Goal: Task Accomplishment & Management: Use online tool/utility

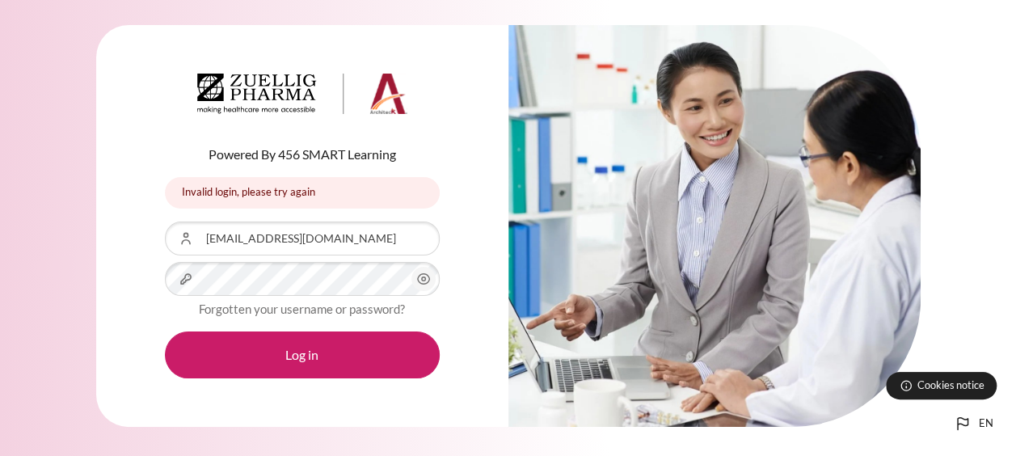
click at [356, 359] on button "Log in" at bounding box center [302, 354] width 275 height 47
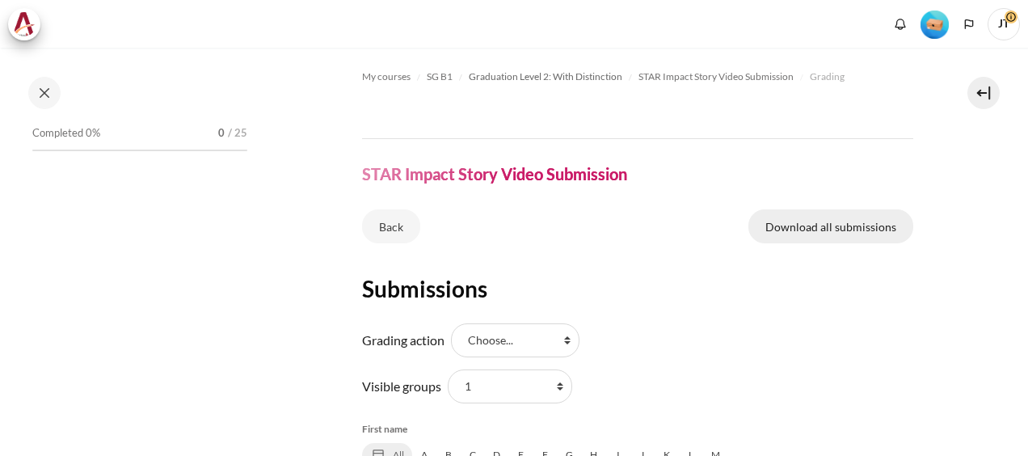
click at [823, 222] on link "Download all submissions" at bounding box center [831, 226] width 165 height 34
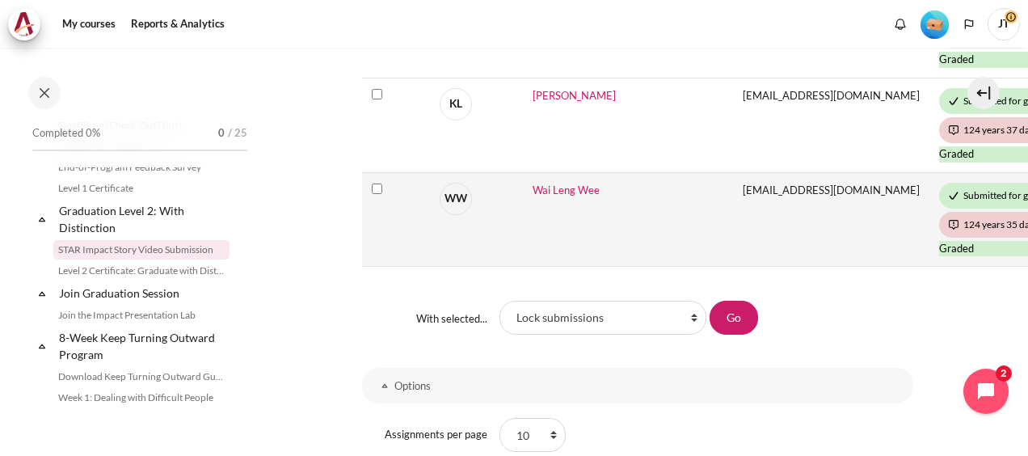
scroll to position [808, 0]
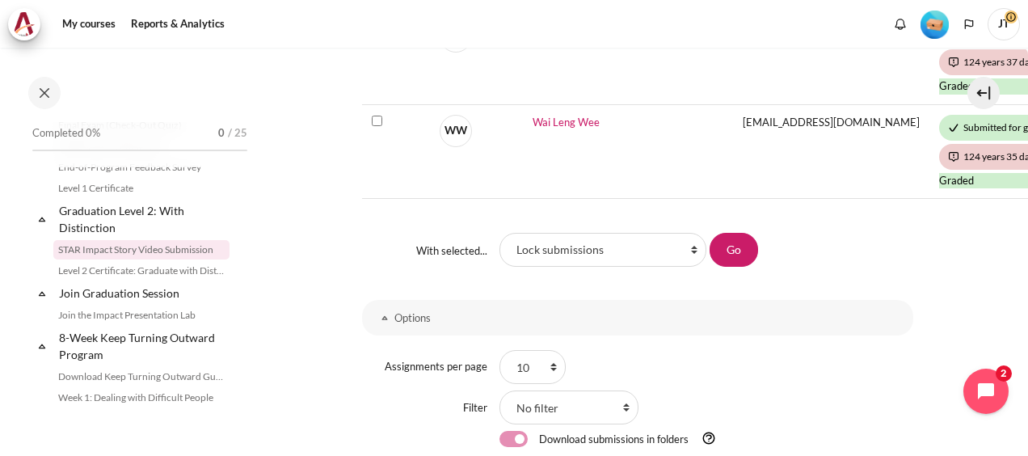
click at [566, 249] on select "Lock submissions Unlock submissions Download selected submissions Grant extensi…" at bounding box center [603, 250] width 207 height 34
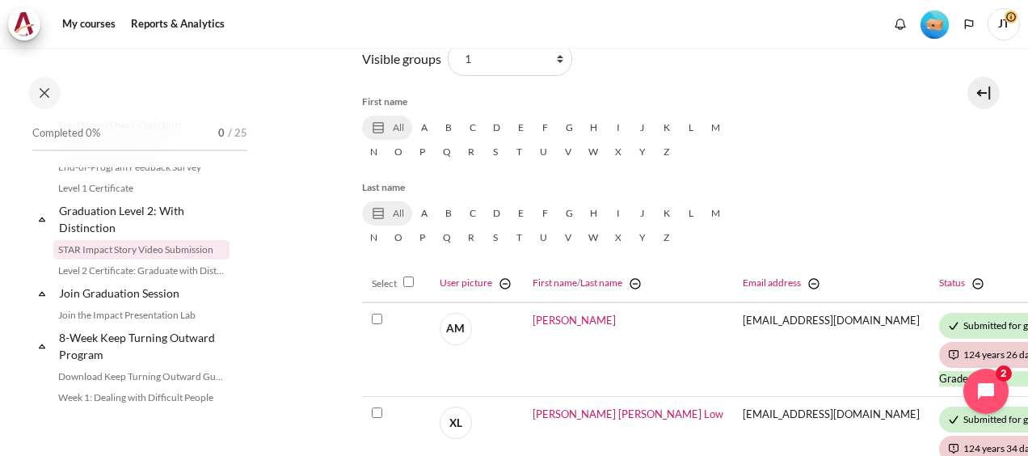
scroll to position [323, 0]
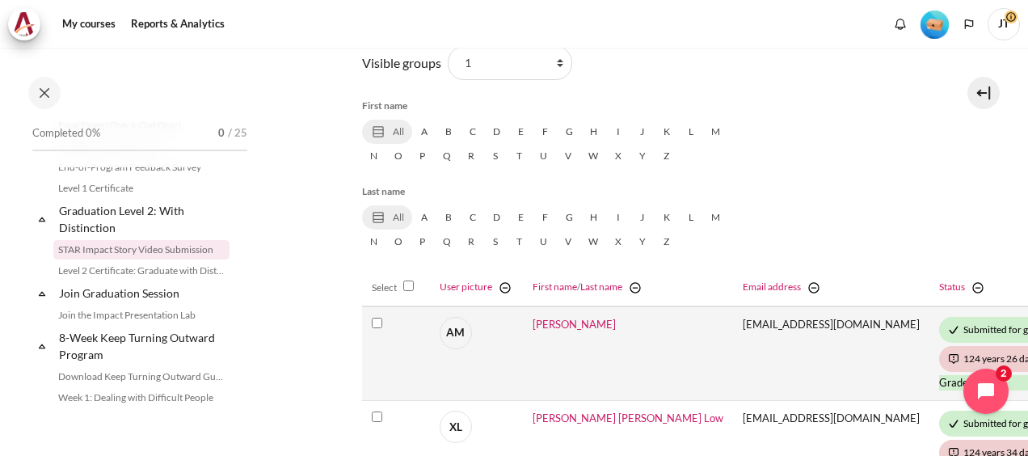
click at [373, 323] on input "Select Anna Raisa Mislang" at bounding box center [377, 323] width 11 height 11
checkbox input "true"
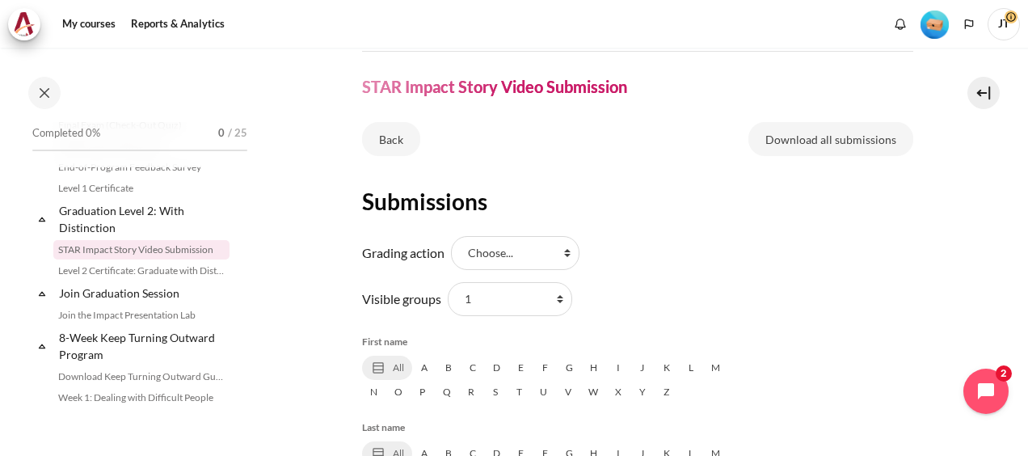
scroll to position [0, 0]
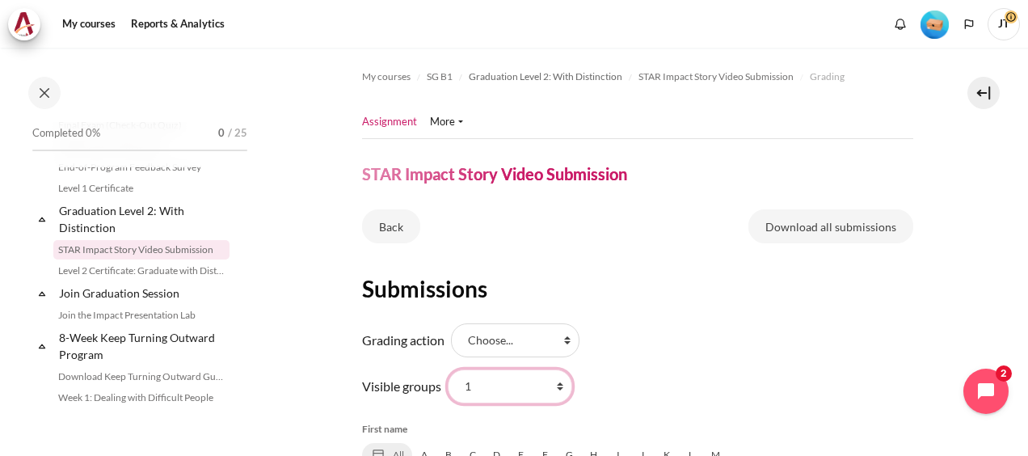
click at [539, 389] on select "All participants 1 2 3 4 5 6 7 HR" at bounding box center [510, 386] width 124 height 34
select select "0"
click at [448, 369] on select "All participants 1 2 3 4 5 6 7 HR" at bounding box center [510, 386] width 124 height 34
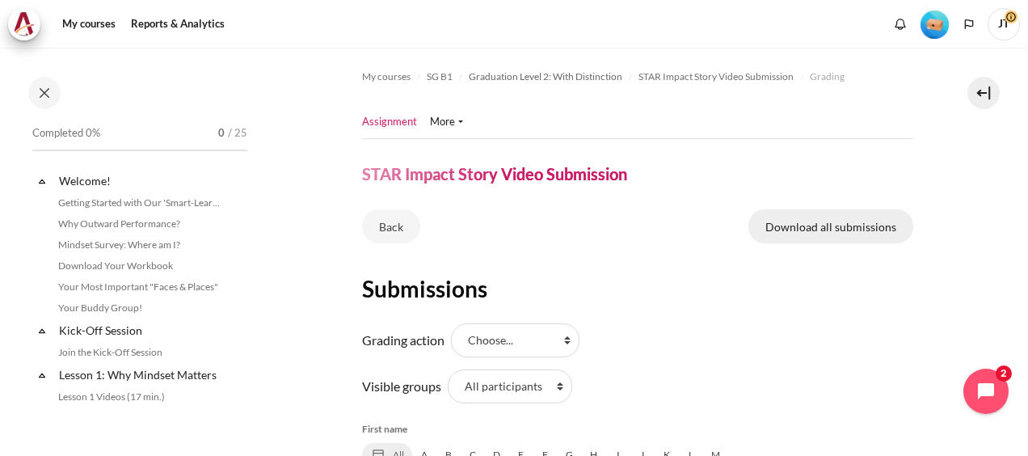
scroll to position [1783, 0]
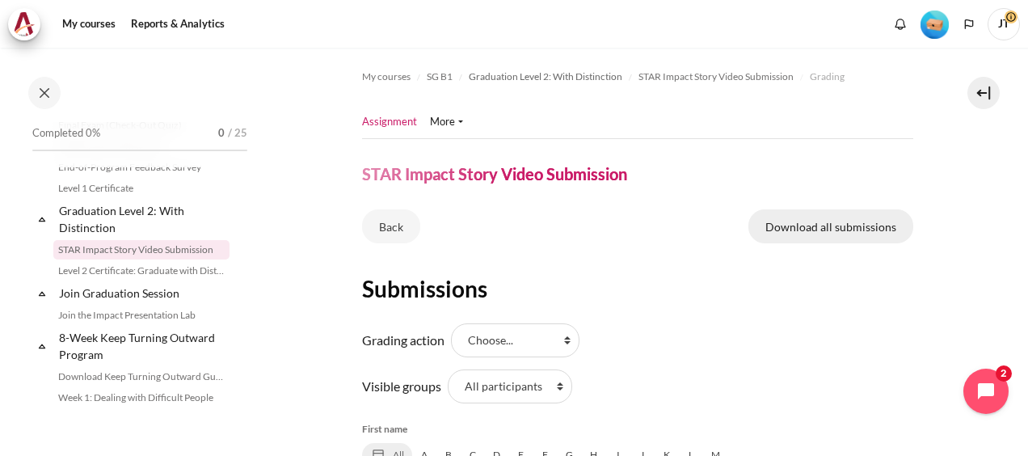
click at [799, 234] on link "Download all submissions" at bounding box center [831, 226] width 165 height 34
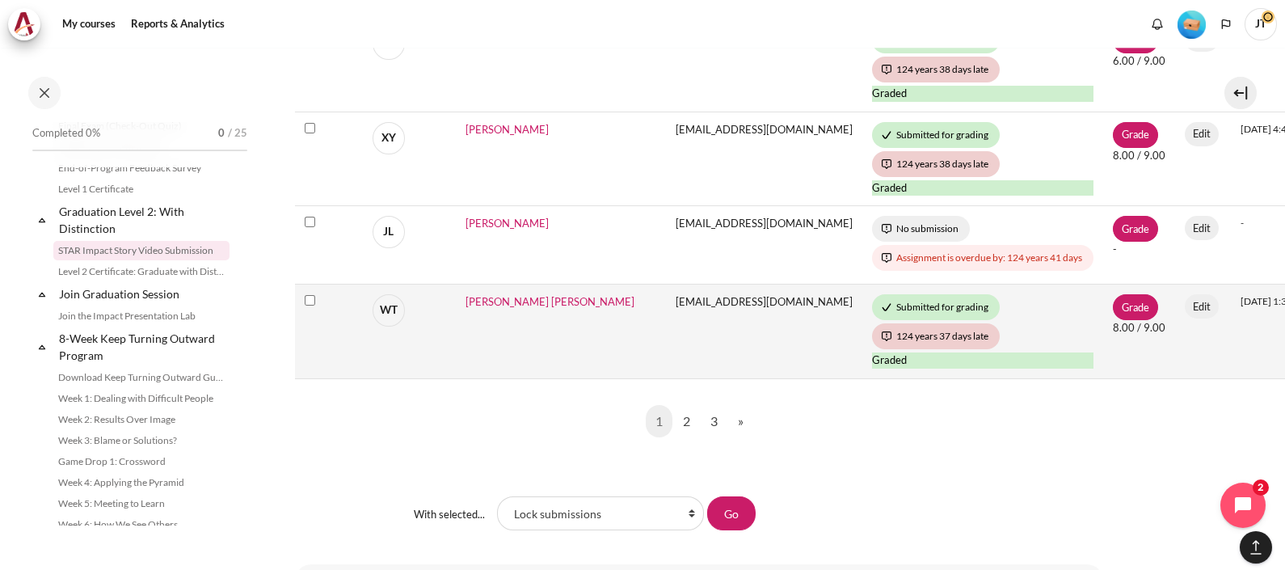
scroll to position [1252, 67]
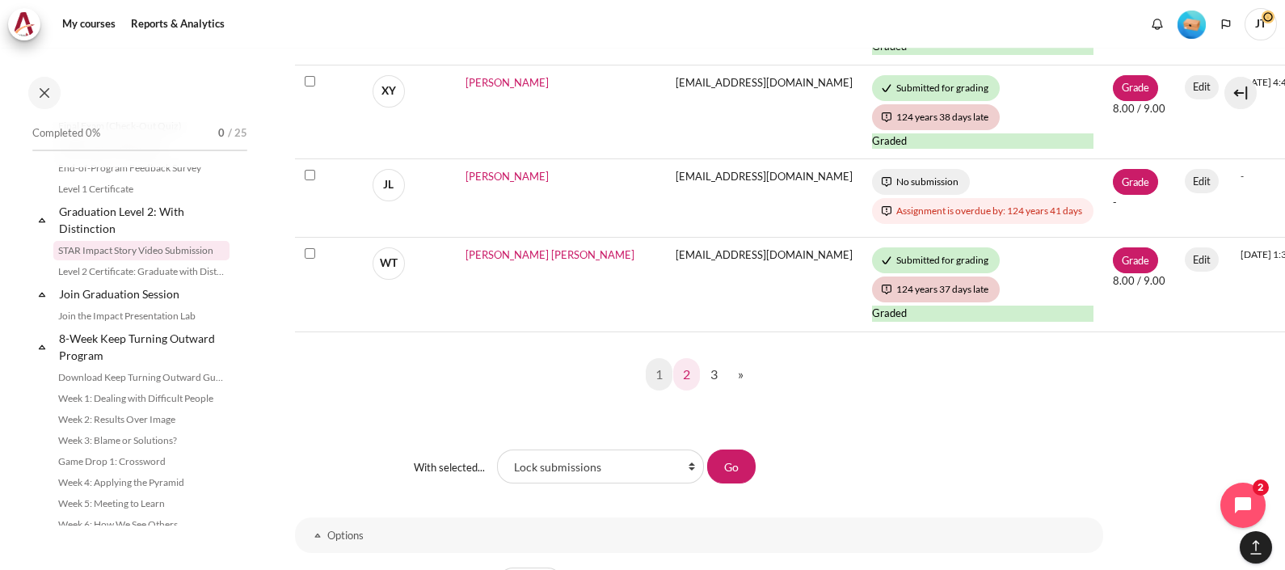
click at [688, 376] on link "2" at bounding box center [686, 374] width 27 height 32
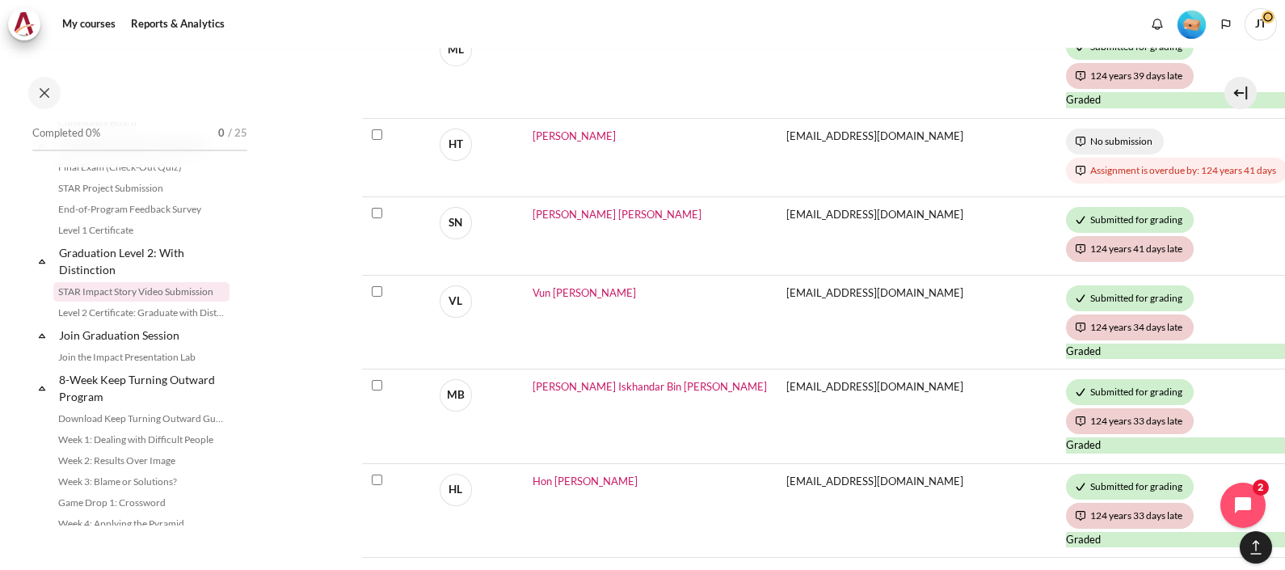
scroll to position [1212, 0]
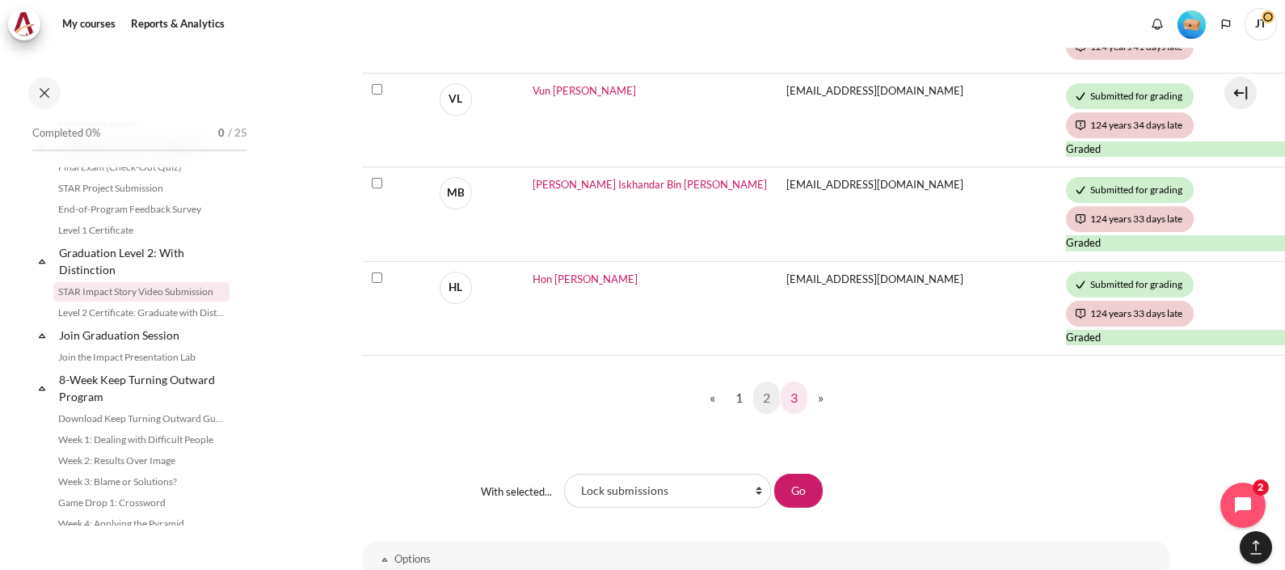
click at [788, 401] on link "3" at bounding box center [794, 398] width 27 height 32
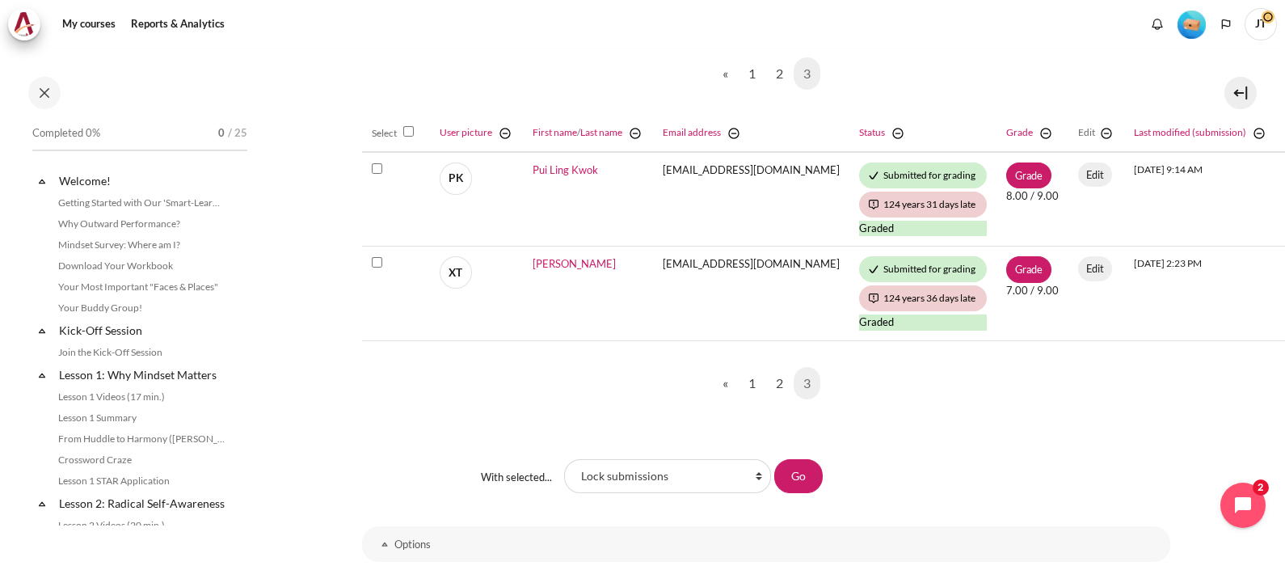
scroll to position [1741, 0]
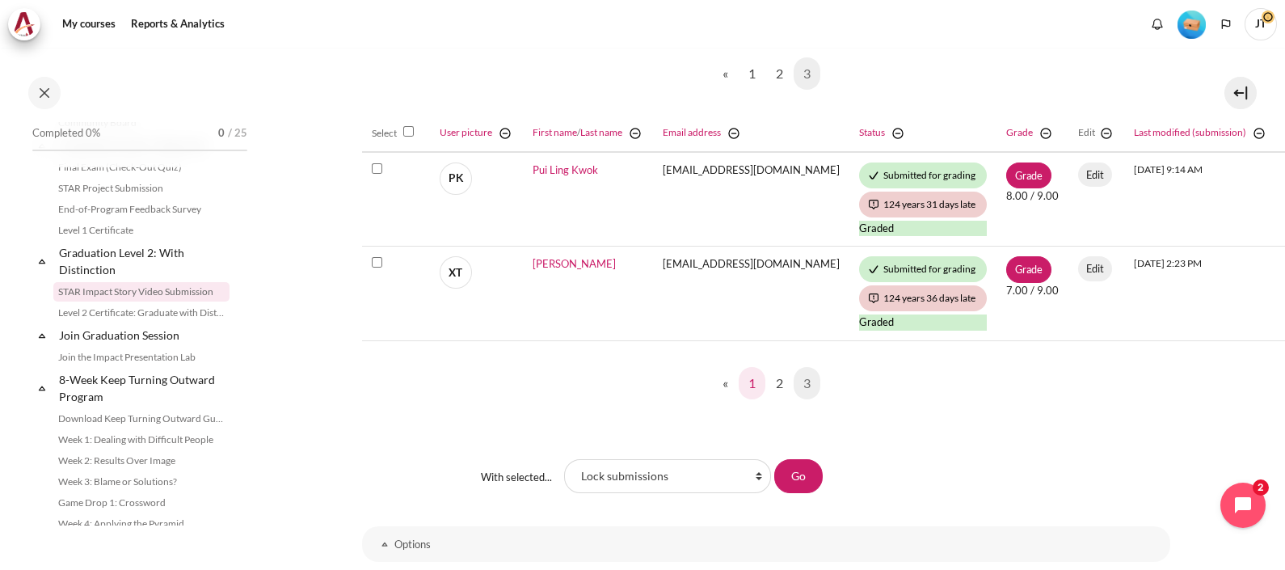
click at [740, 388] on link "1" at bounding box center [752, 383] width 27 height 32
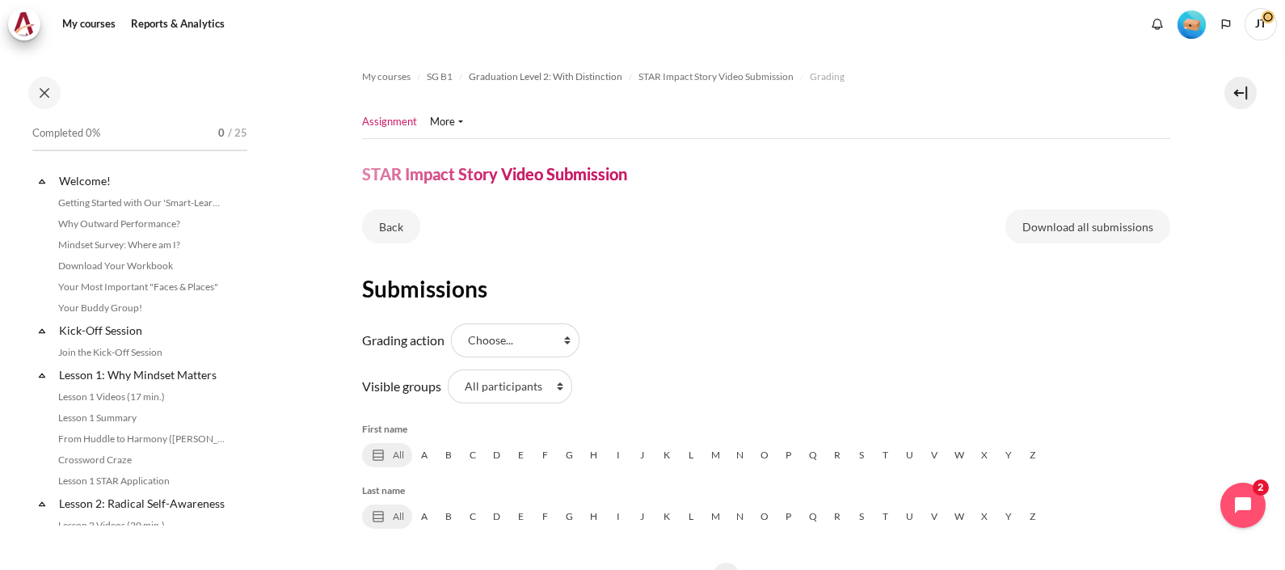
scroll to position [1741, 0]
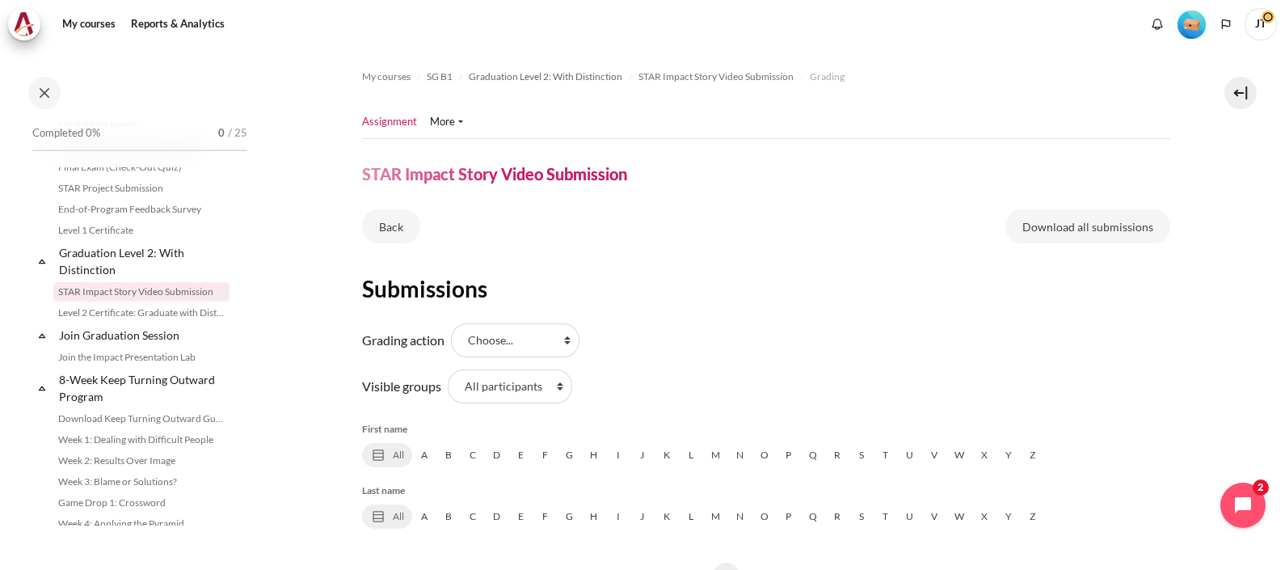
click at [715, 288] on h2 "Submissions" at bounding box center [766, 288] width 808 height 29
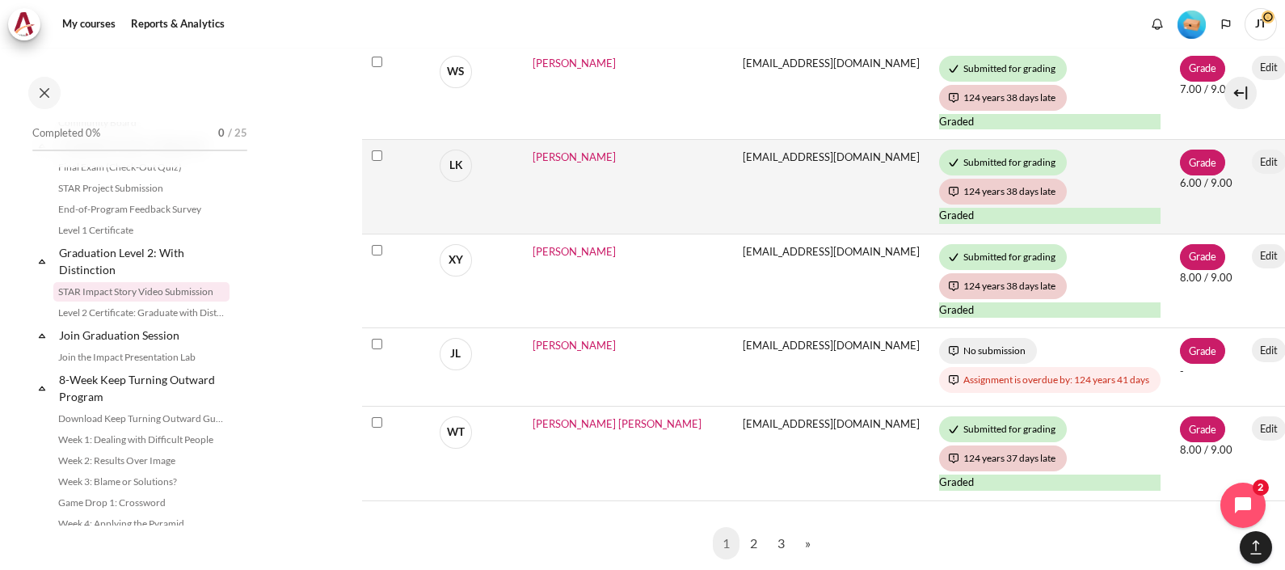
scroll to position [1111, 0]
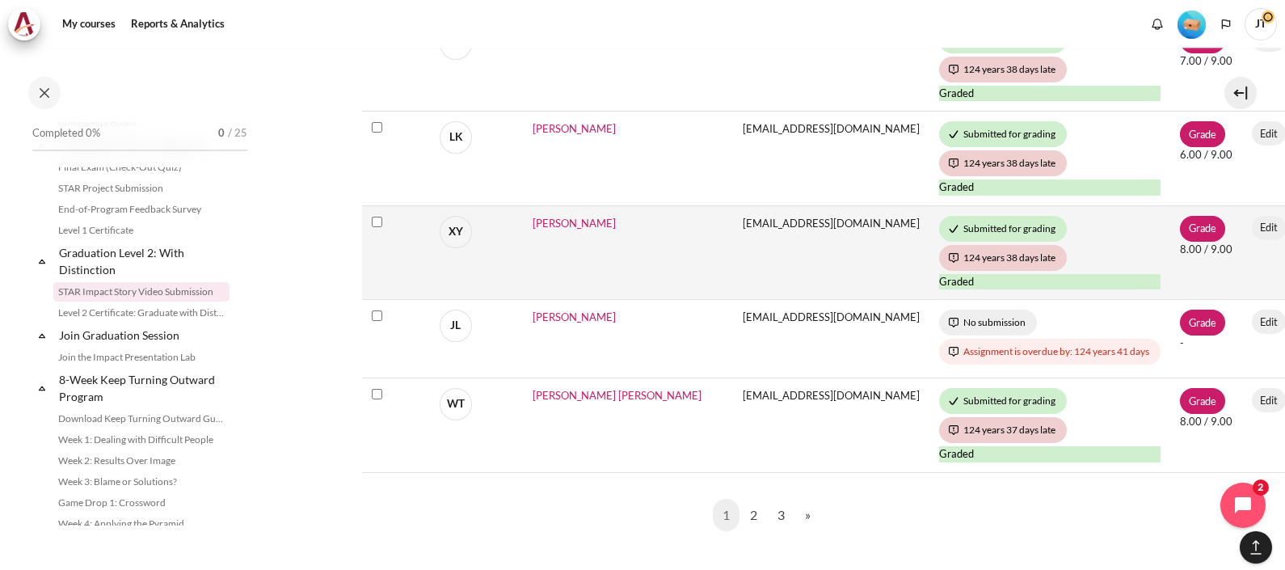
click at [377, 221] on input "Select Xiao Wen Yao" at bounding box center [377, 222] width 11 height 11
checkbox input "true"
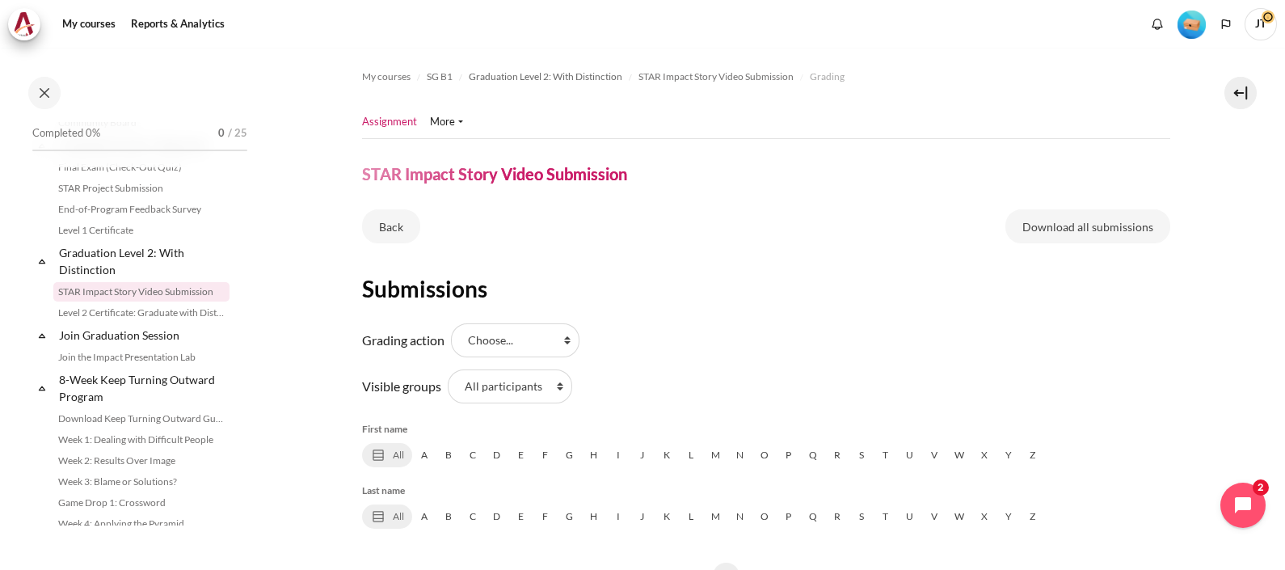
scroll to position [201, 0]
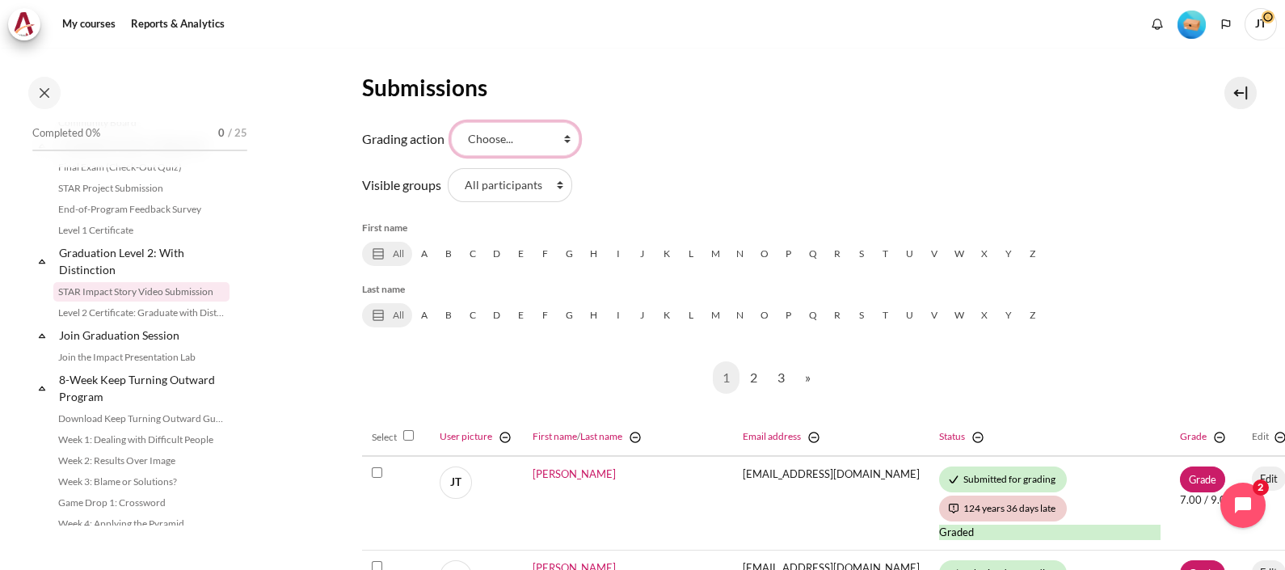
click at [556, 148] on select "Choose... View gradebook" at bounding box center [515, 139] width 129 height 34
drag, startPoint x: 643, startPoint y: 141, endPoint x: 610, endPoint y: 162, distance: 38.6
click at [643, 141] on form "Grading action Choose... View gradebook" at bounding box center [766, 139] width 808 height 40
click at [529, 183] on select "All participants 1 2 3 4 5 6 7 HR" at bounding box center [510, 185] width 124 height 34
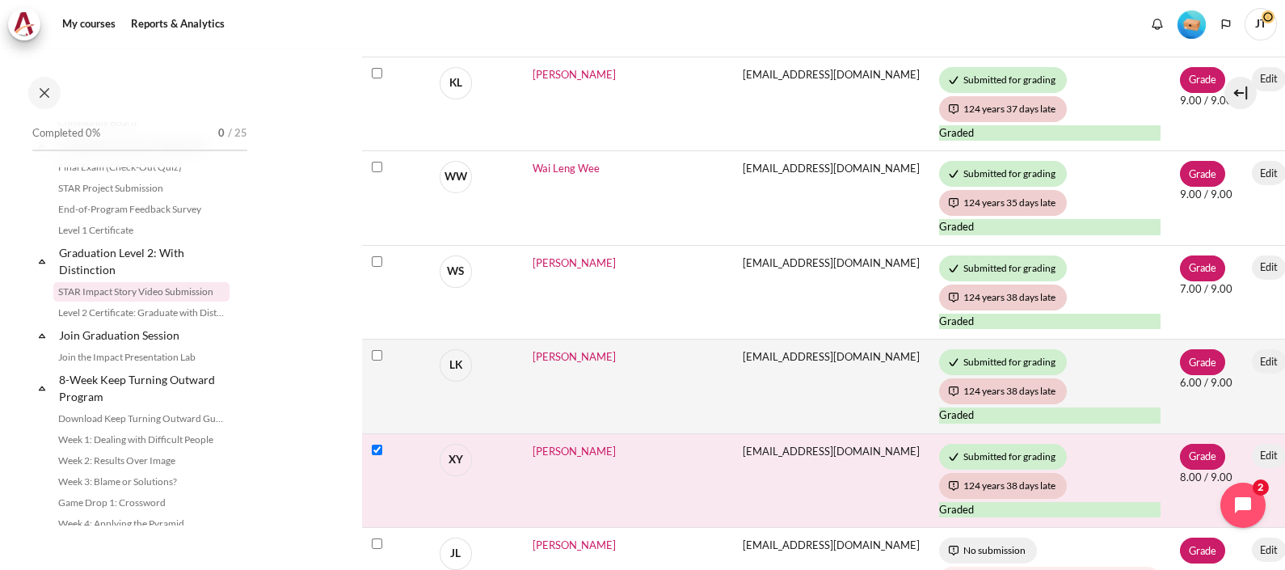
scroll to position [909, 0]
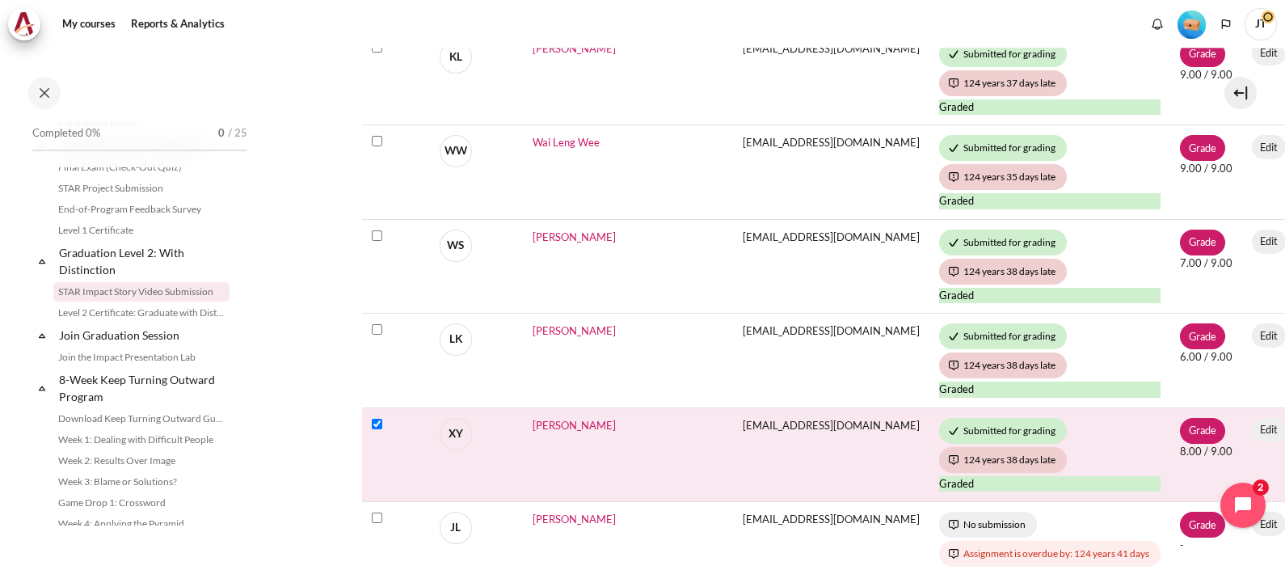
click at [621, 462] on td "[PERSON_NAME]" at bounding box center [628, 454] width 210 height 95
click at [574, 422] on span "[PERSON_NAME]" at bounding box center [574, 425] width 83 height 13
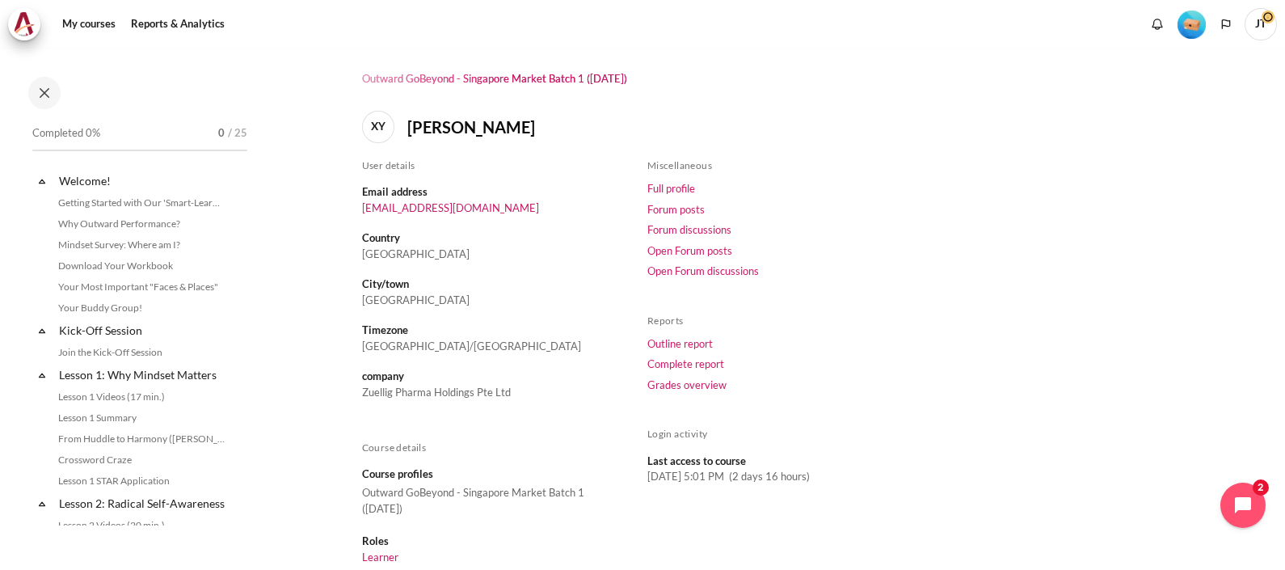
scroll to position [146, 0]
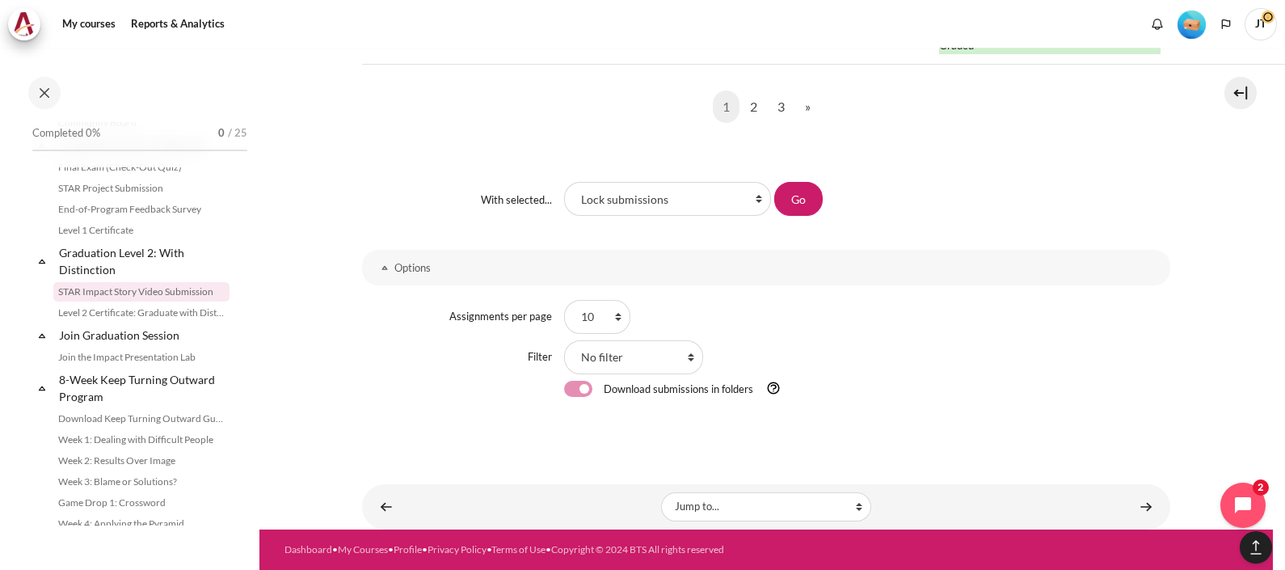
scroll to position [1527, 0]
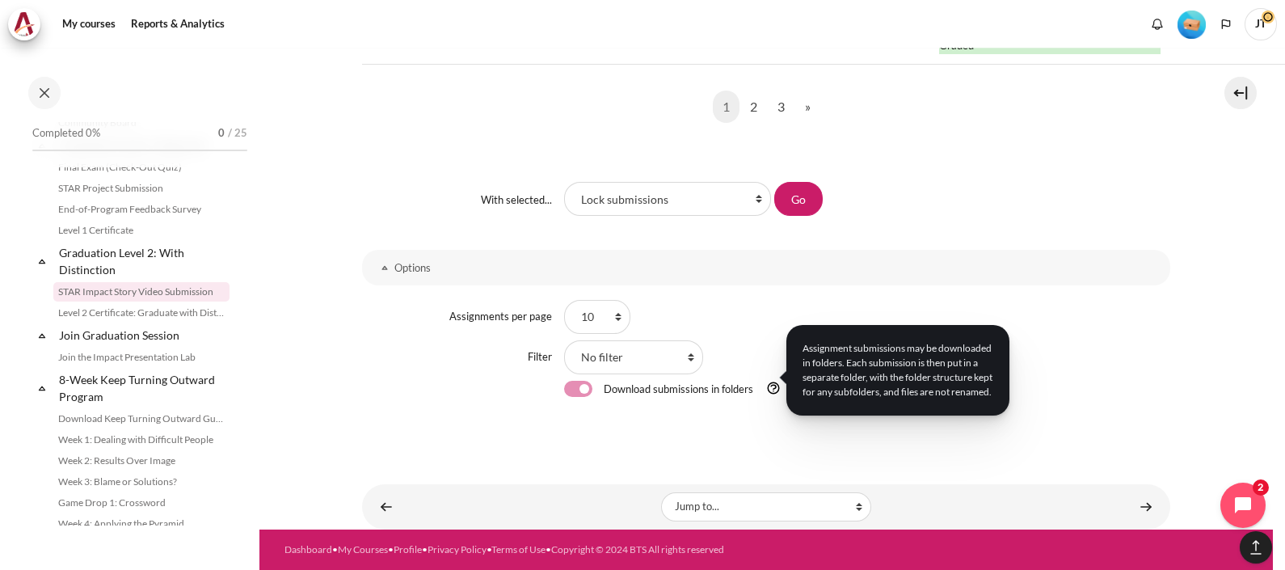
click at [771, 381] on img "Help" at bounding box center [773, 388] width 15 height 15
click at [736, 422] on div "Options Assignments per page 10 20 50 100 All Filter No filter Not submitted Dr…" at bounding box center [766, 336] width 808 height 199
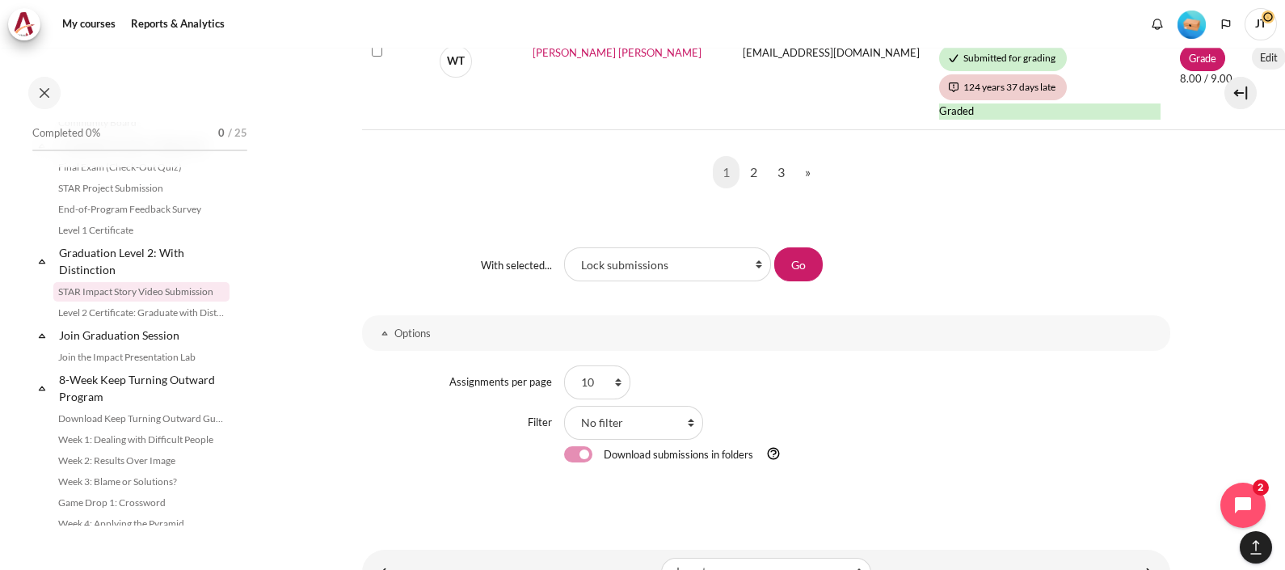
scroll to position [1325, 0]
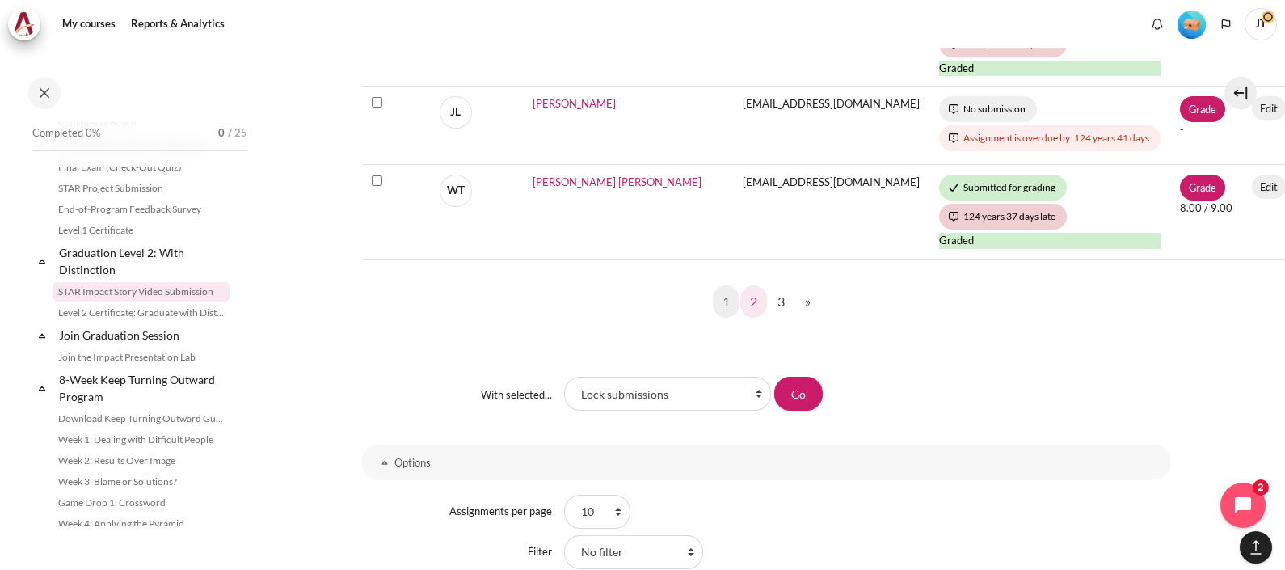
click at [753, 305] on link "2" at bounding box center [753, 301] width 27 height 32
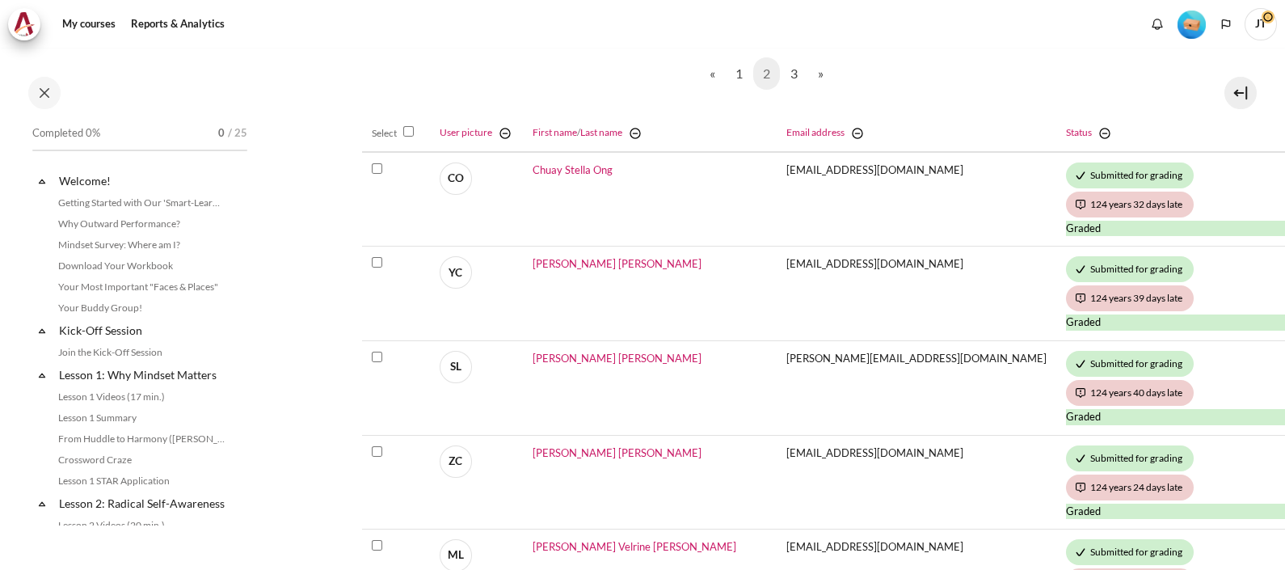
scroll to position [1741, 0]
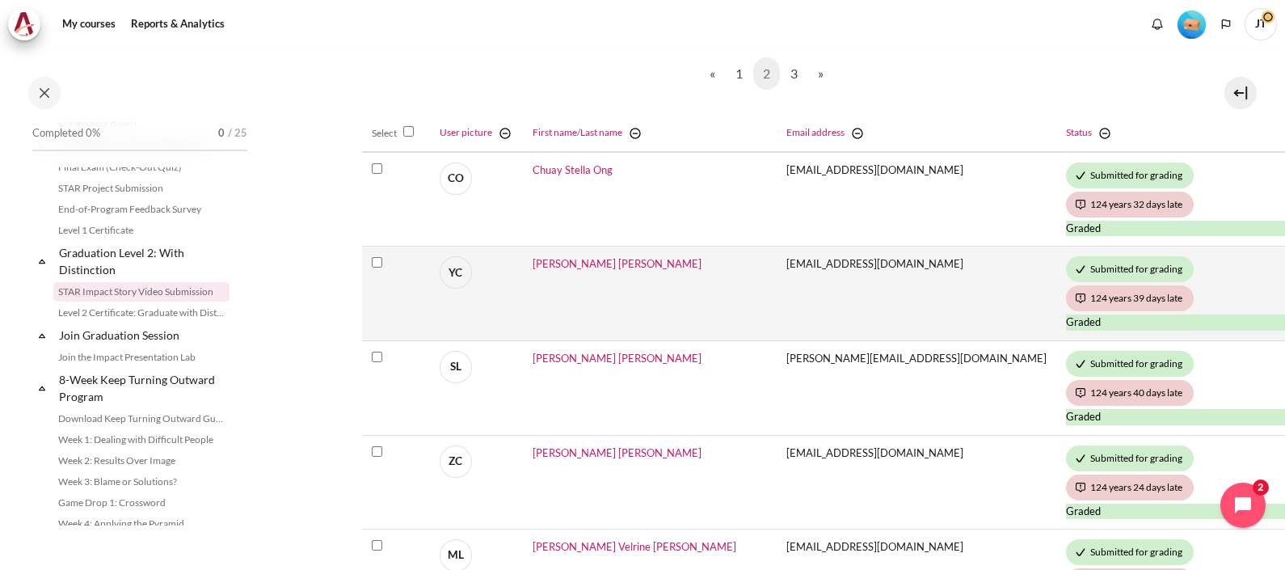
click at [377, 253] on td "Select [PERSON_NAME] [PERSON_NAME]" at bounding box center [396, 294] width 68 height 95
click at [378, 265] on input "Select [PERSON_NAME] [PERSON_NAME]" at bounding box center [377, 262] width 11 height 11
checkbox input "true"
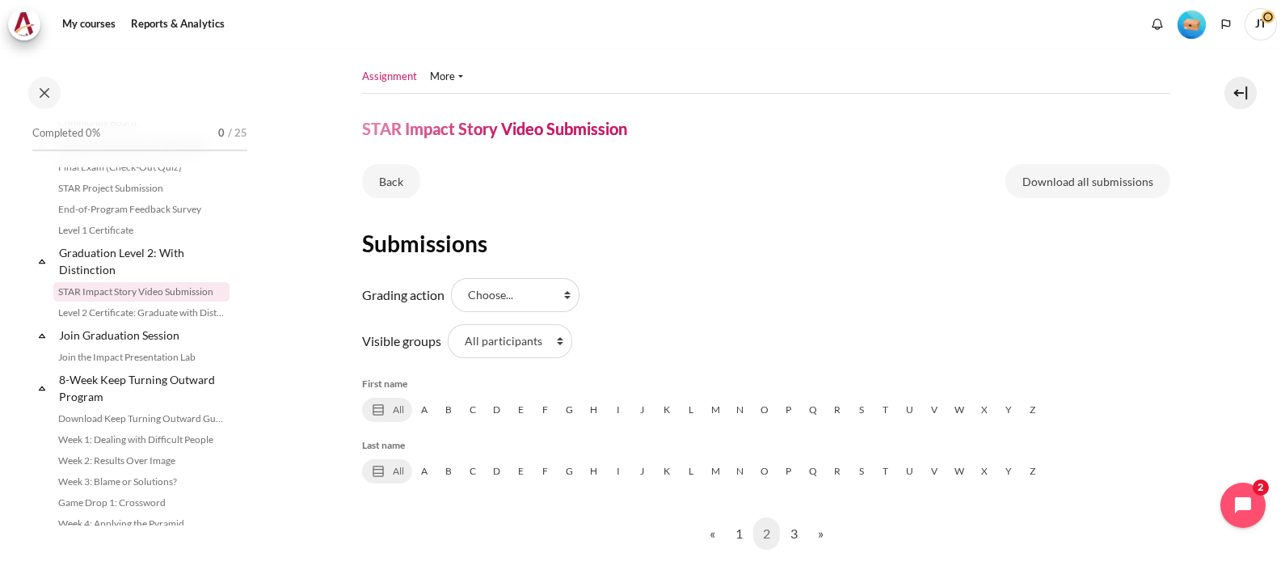
scroll to position [0, 0]
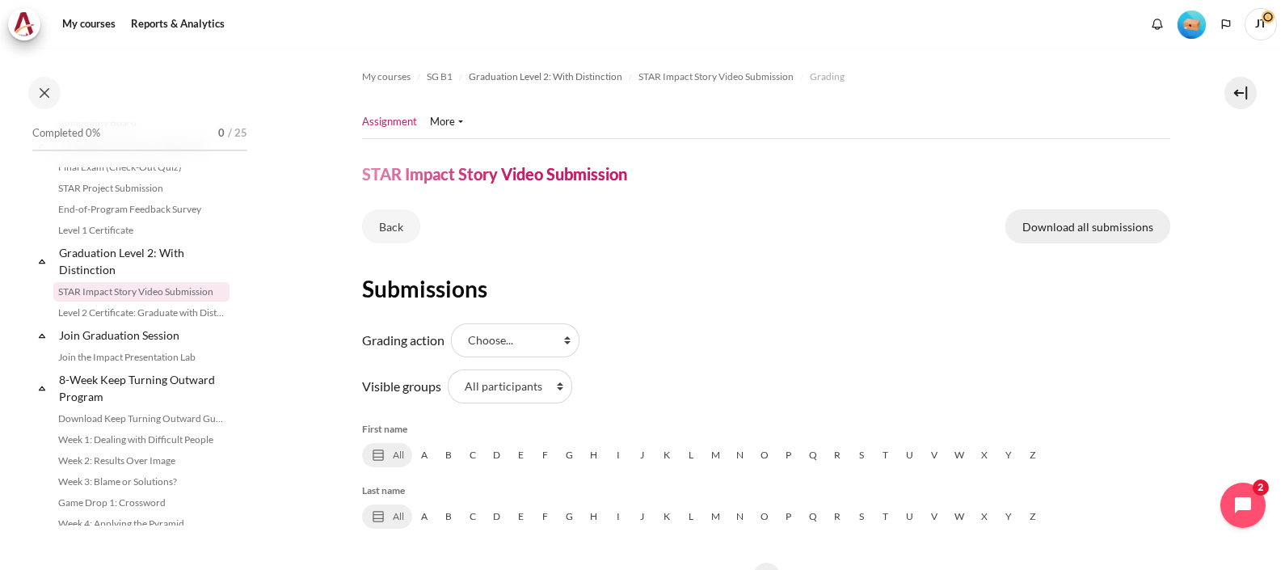
click at [1113, 222] on link "Download all submissions" at bounding box center [1088, 226] width 165 height 34
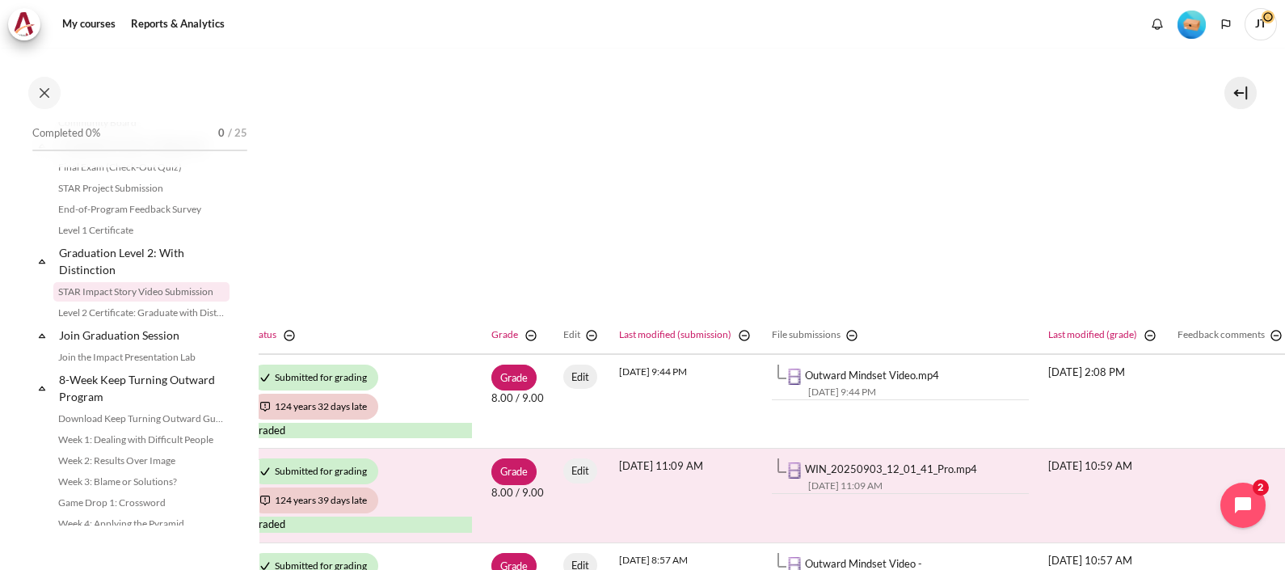
scroll to position [303, 896]
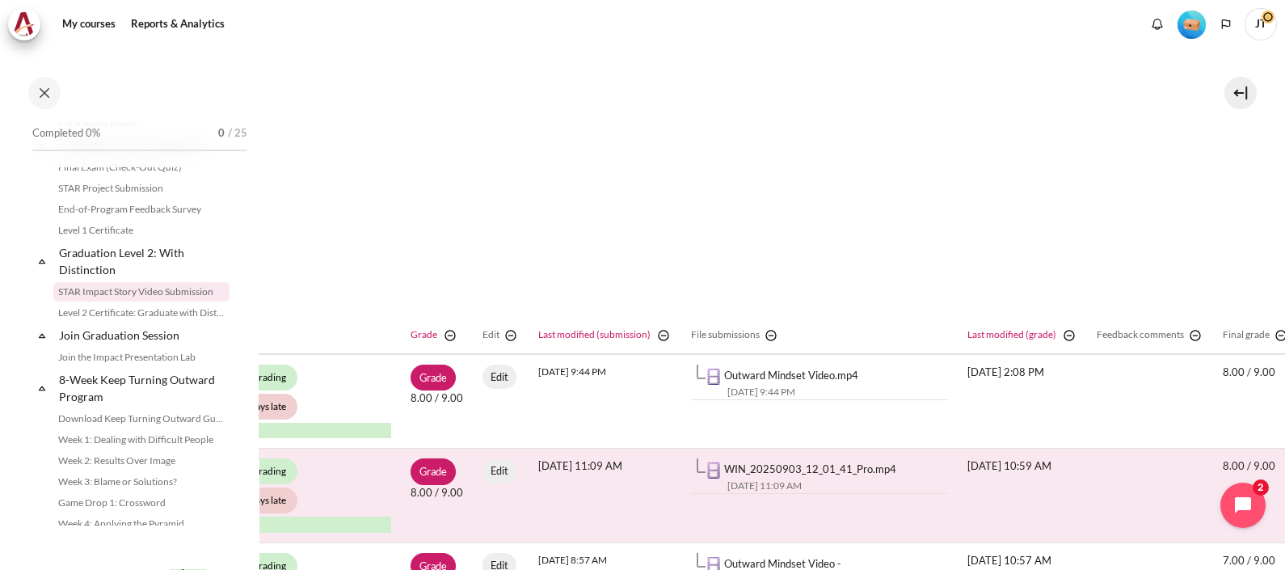
click at [724, 470] on link "WIN_20250903_12_01_41_Pro.mp4" at bounding box center [810, 468] width 172 height 13
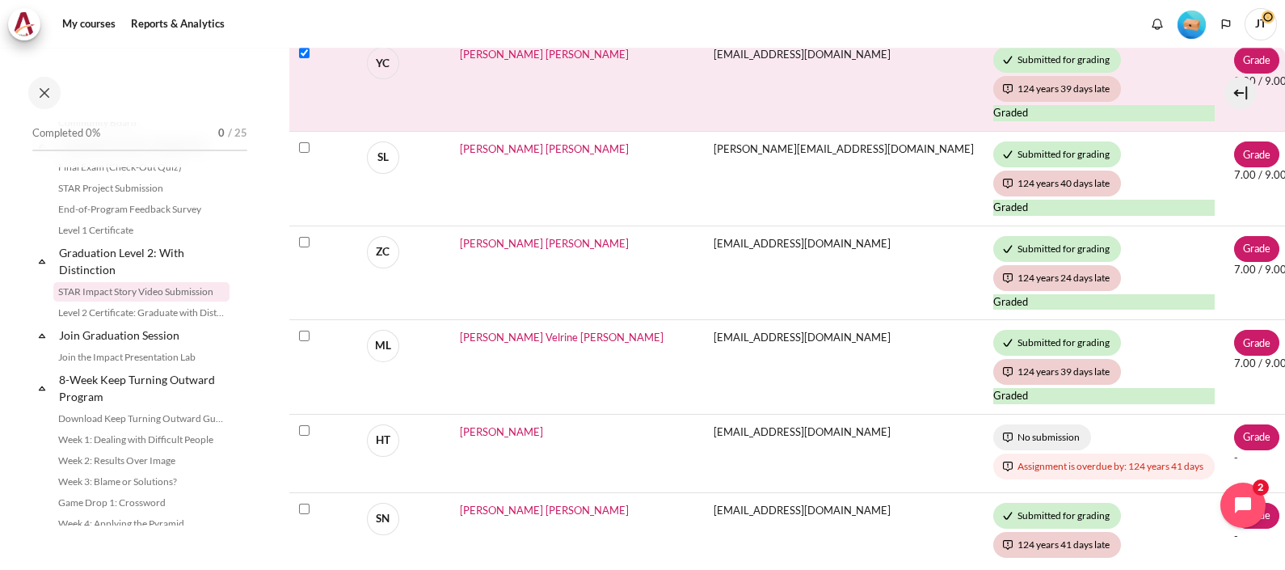
scroll to position [403, 73]
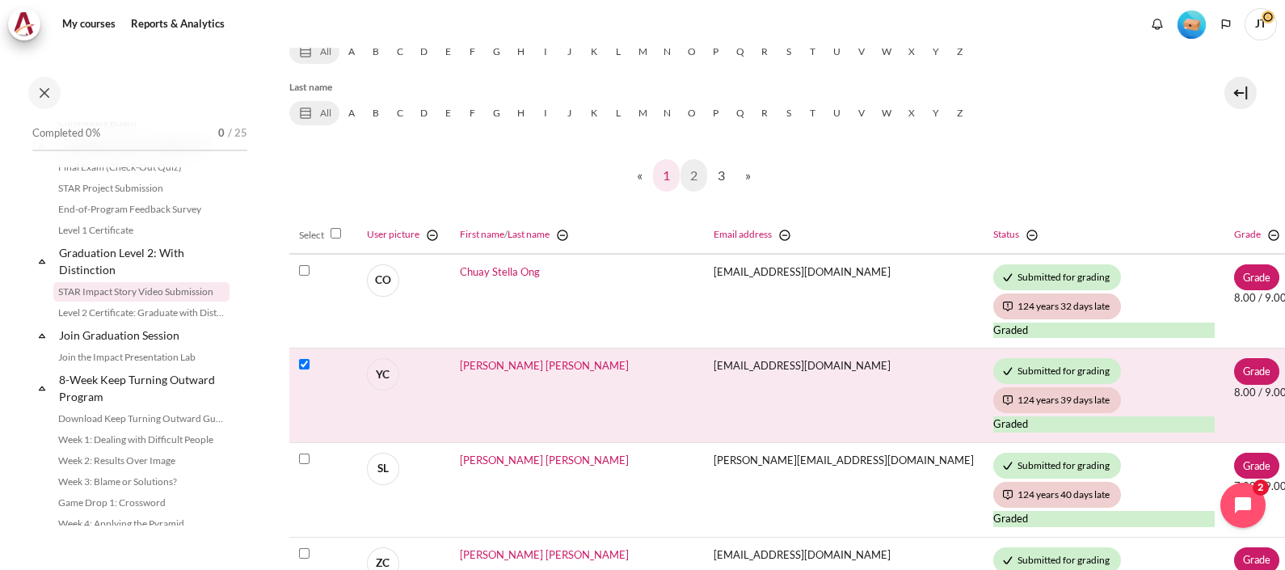
click at [655, 173] on link "1" at bounding box center [666, 175] width 27 height 32
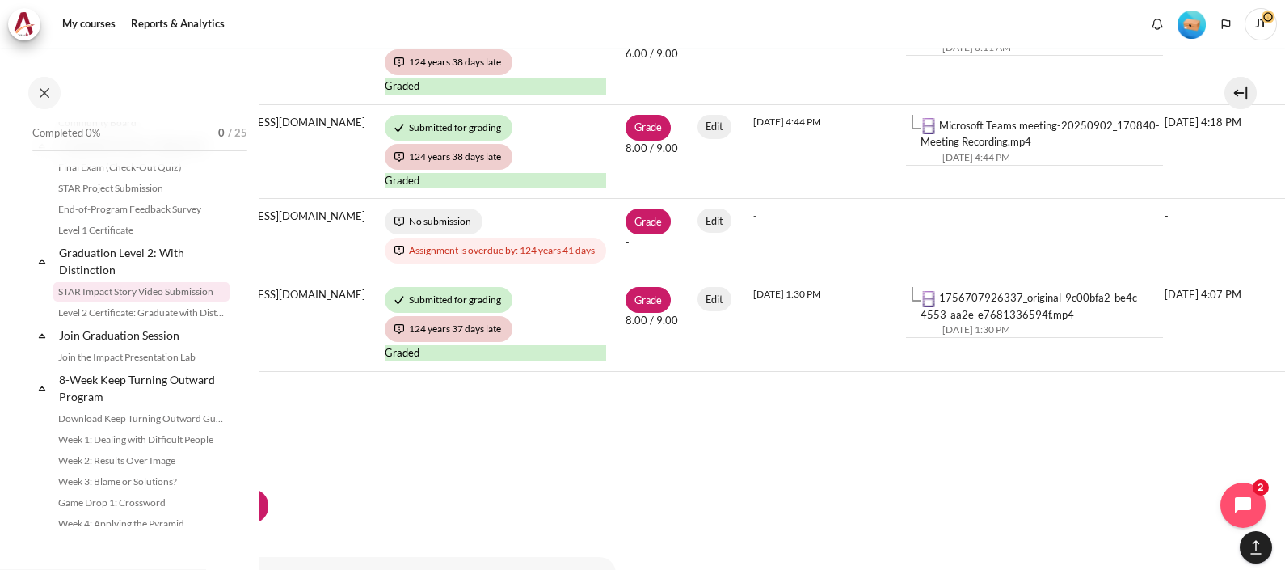
scroll to position [1212, 654]
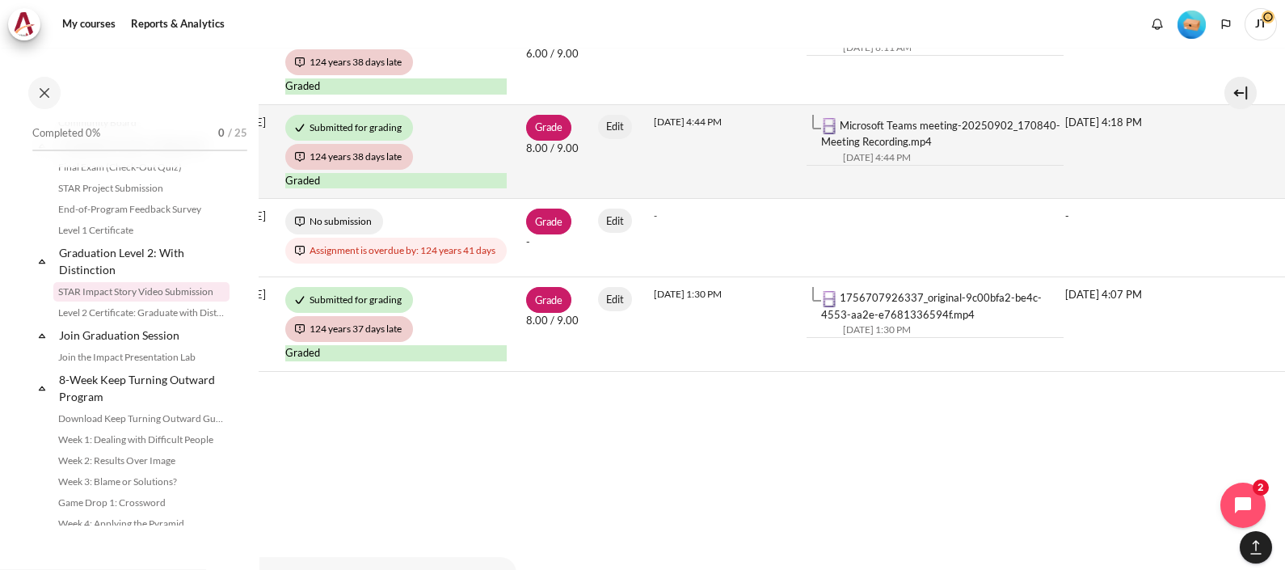
click at [846, 132] on div "Microsoft Teams meeting-20250902_170840-Meeting Recording.mp4" at bounding box center [942, 134] width 242 height 32
click at [837, 139] on link "Microsoft Teams meeting-20250902_170840-Meeting Recording.mp4" at bounding box center [940, 134] width 239 height 30
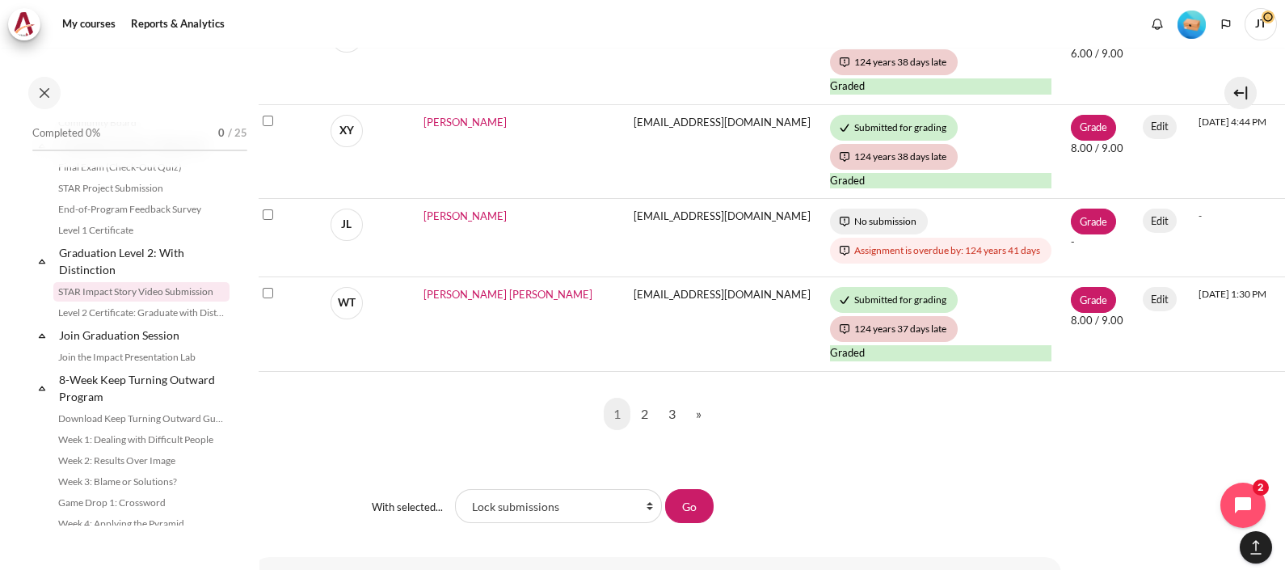
scroll to position [1212, 0]
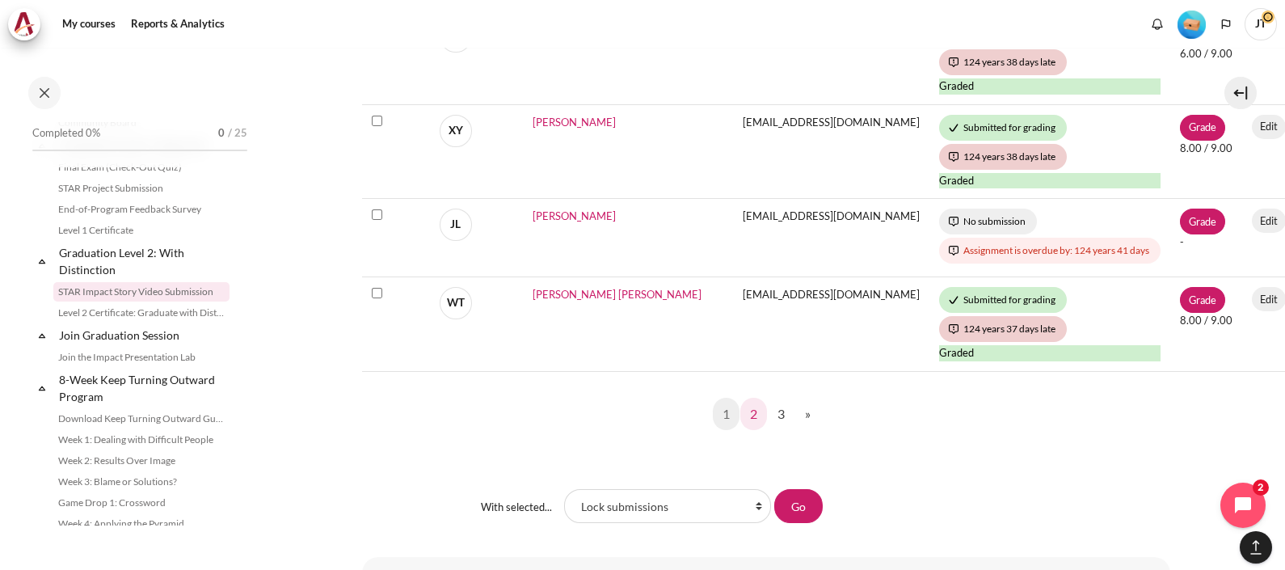
click at [749, 413] on link "2" at bounding box center [753, 414] width 27 height 32
